Goal: Navigation & Orientation: Understand site structure

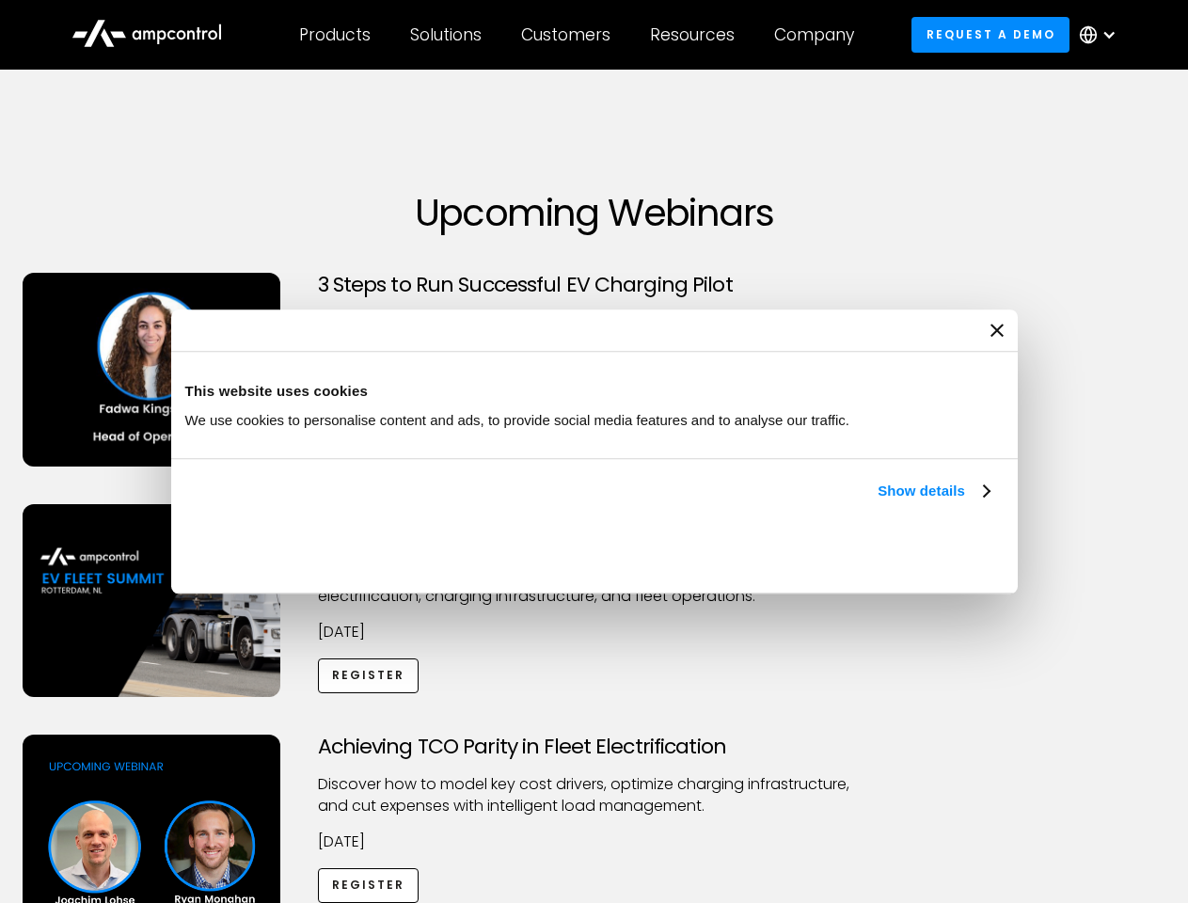
click at [878, 502] on link "Show details" at bounding box center [933, 491] width 111 height 23
click at [0, 0] on div "Necessary cookies help make a website usable by enabling basic functions like p…" at bounding box center [0, 0] width 0 height 0
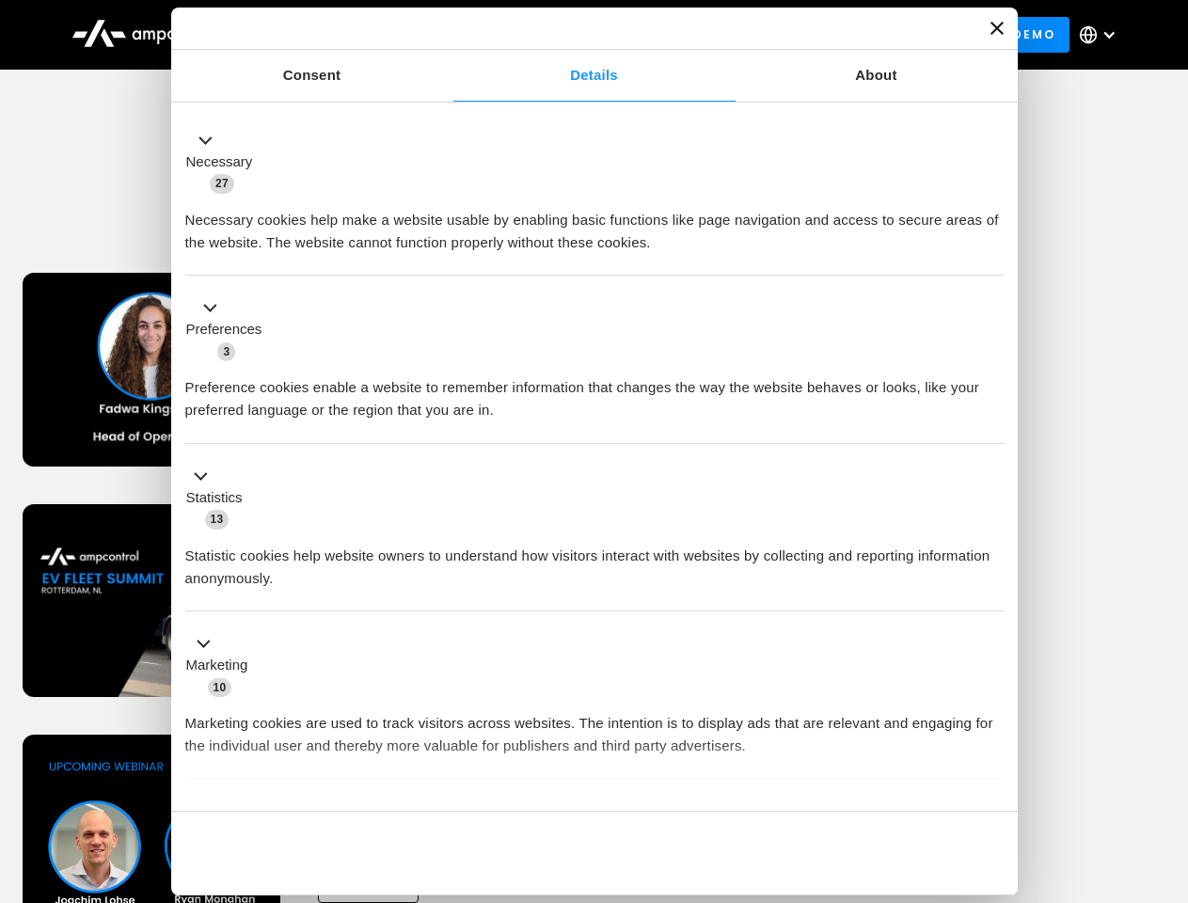
click at [578, 35] on div "Customers" at bounding box center [565, 34] width 89 height 21
click at [334, 35] on div "Products" at bounding box center [334, 34] width 71 height 21
click at [447, 35] on div "Solutions" at bounding box center [445, 34] width 71 height 21
click at [569, 35] on div "Customers" at bounding box center [565, 34] width 89 height 21
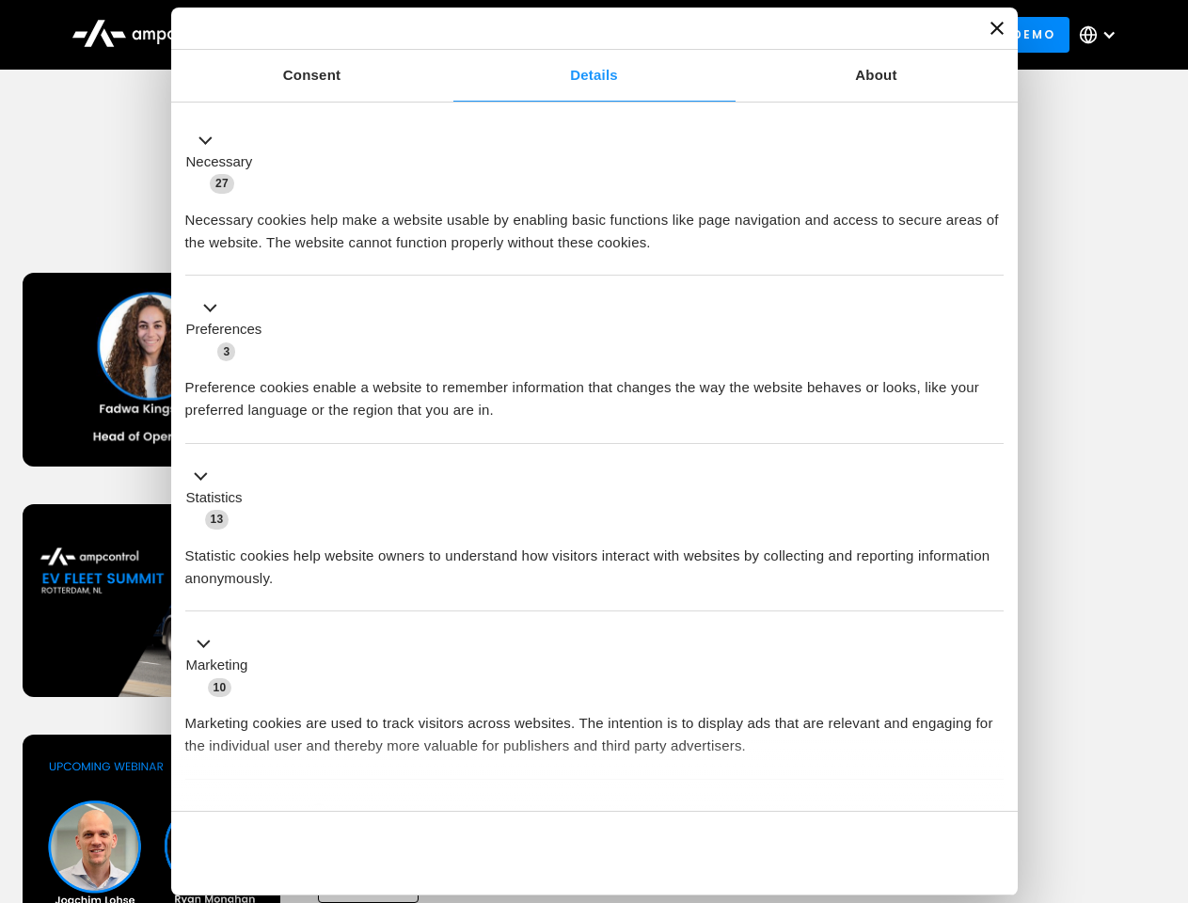
click at [696, 35] on div "Resources" at bounding box center [692, 34] width 85 height 21
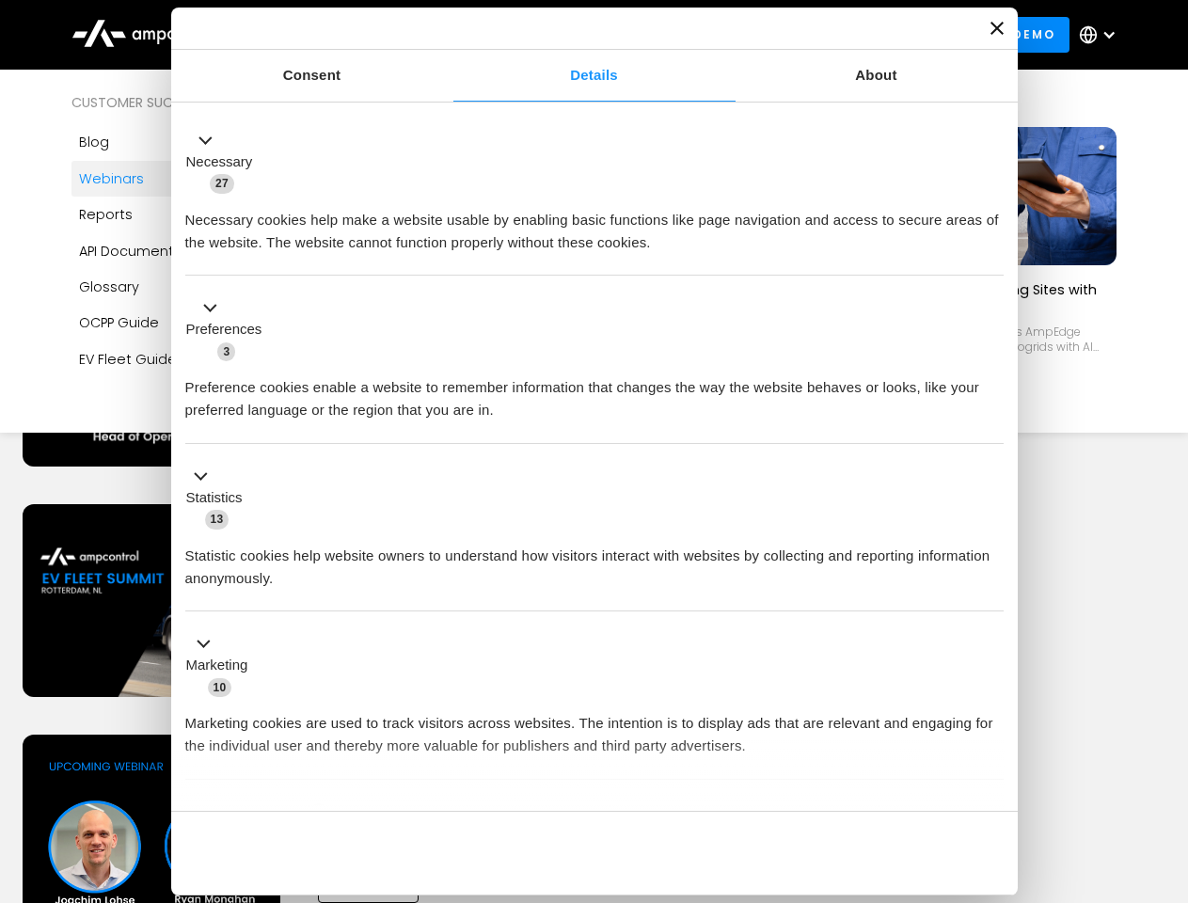
click at [820, 35] on div "Company" at bounding box center [814, 34] width 80 height 21
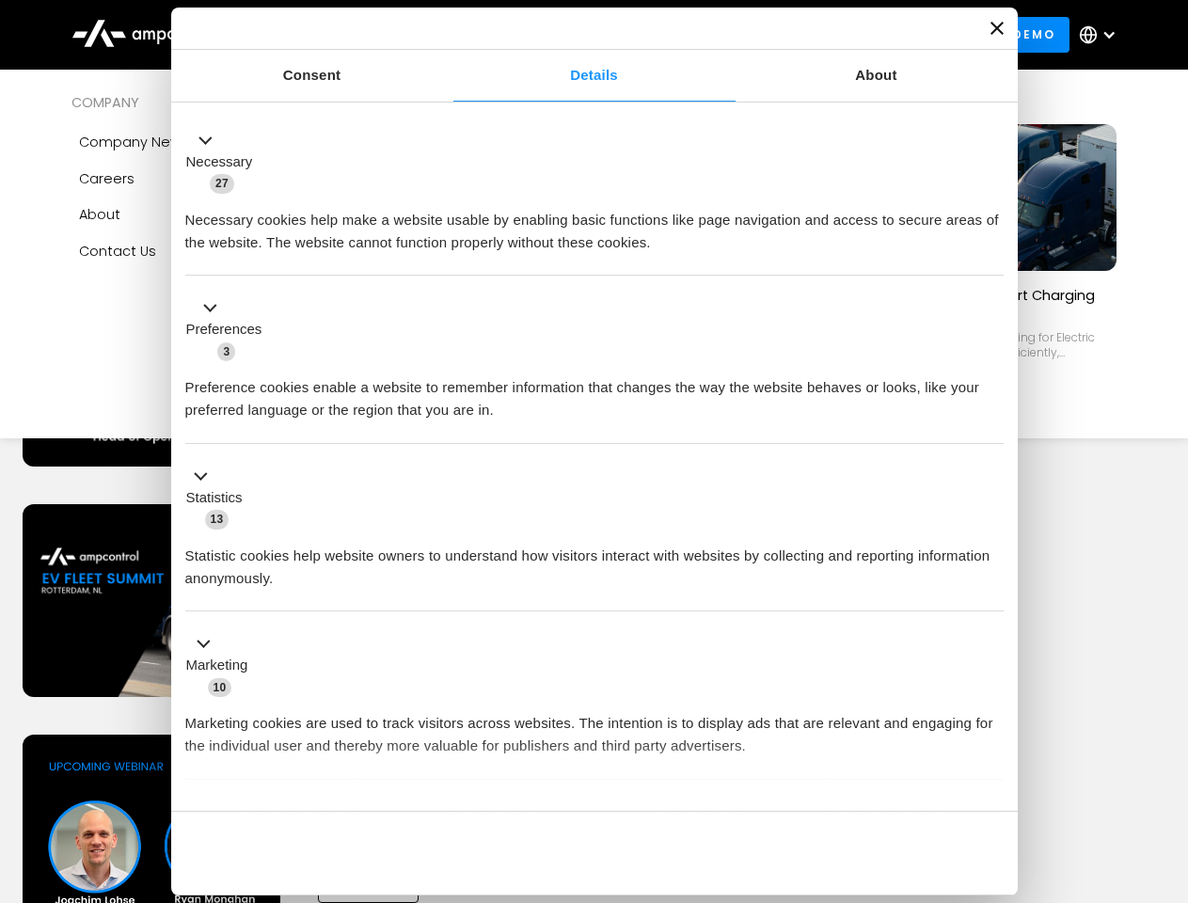
click at [1102, 35] on div at bounding box center [1108, 34] width 15 height 15
